Goal: Transaction & Acquisition: Purchase product/service

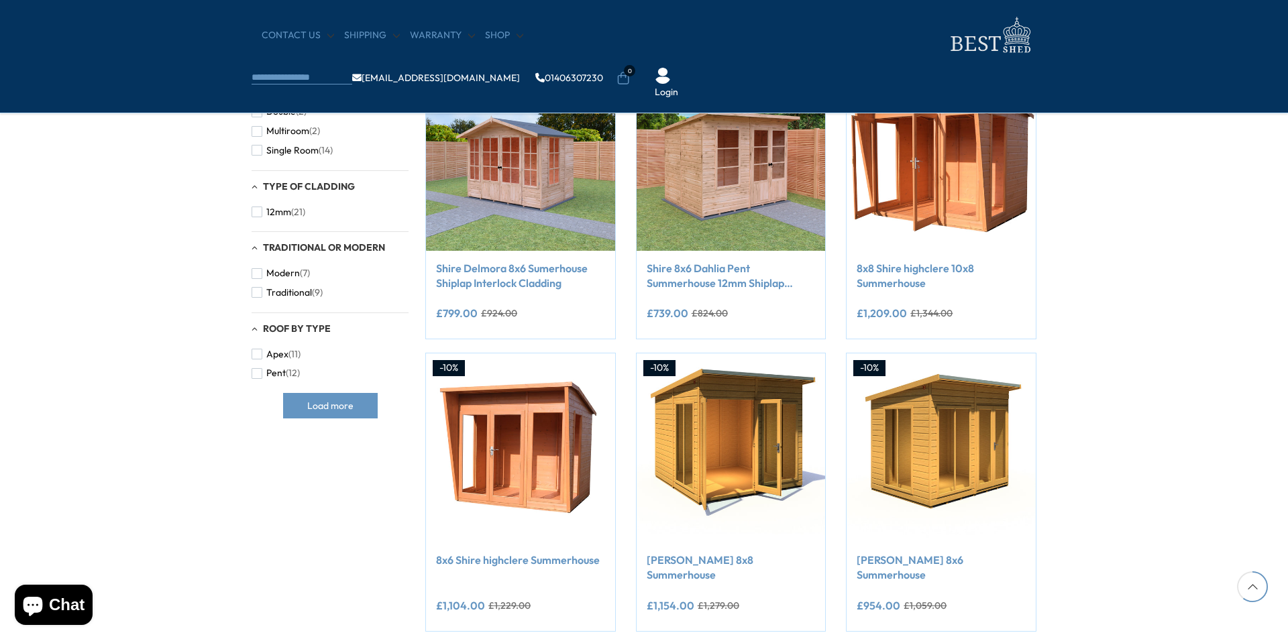
scroll to position [866, 0]
click at [650, 57] on ul "info@bestshed.co.uk 01406307230 0 Login" at bounding box center [484, 78] width 465 height 42
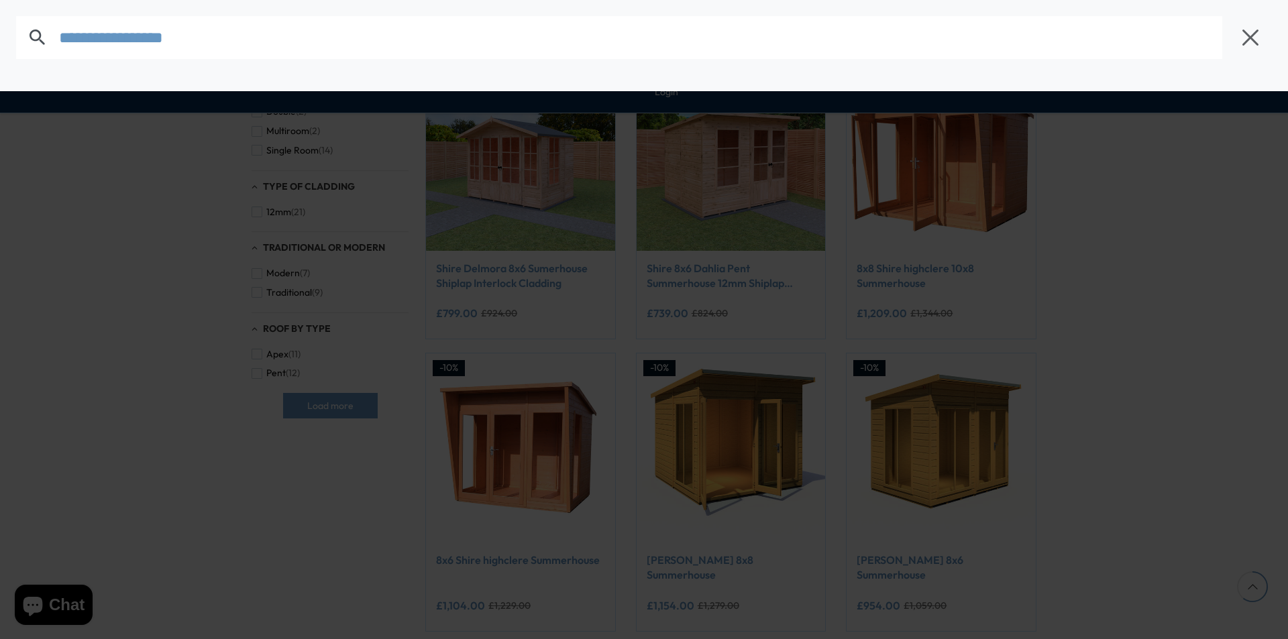
click at [647, 35] on body "We now accept Klarna! We now accept Klarna! We now accept Klarna! We now accept…" at bounding box center [644, 181] width 1288 height 2095
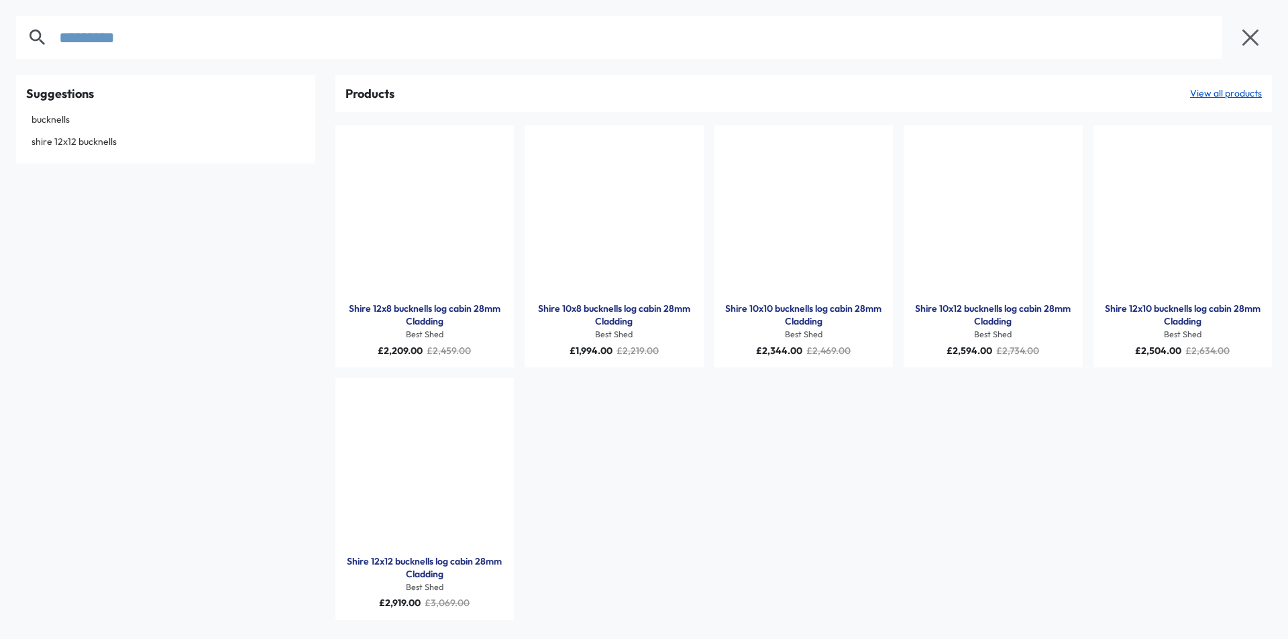
type input "*********"
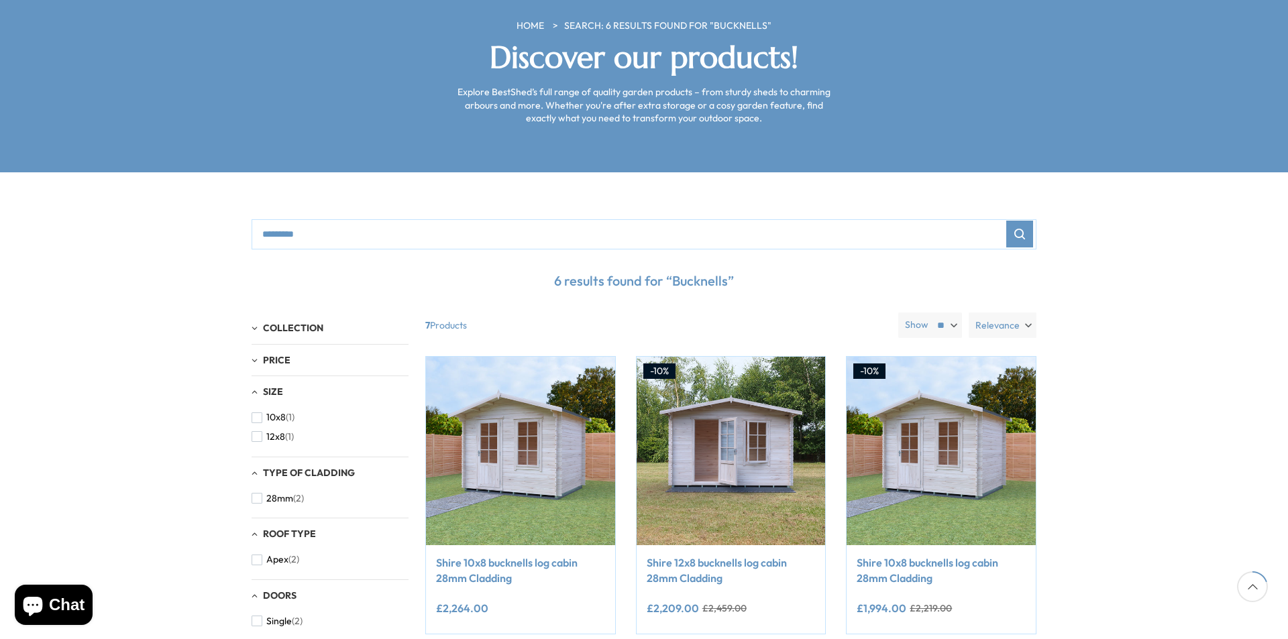
scroll to position [268, 0]
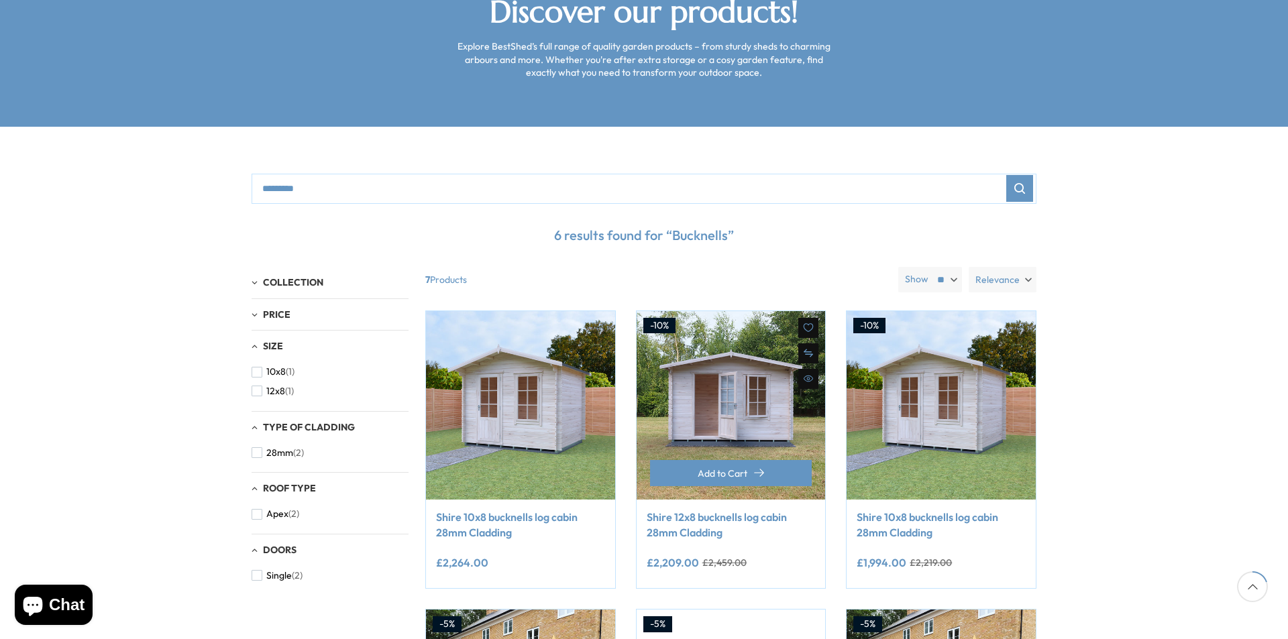
click at [688, 510] on link "Shire 12x8 bucknells log cabin 28mm Cladding" at bounding box center [731, 525] width 169 height 30
